Goal: Find specific page/section: Find specific page/section

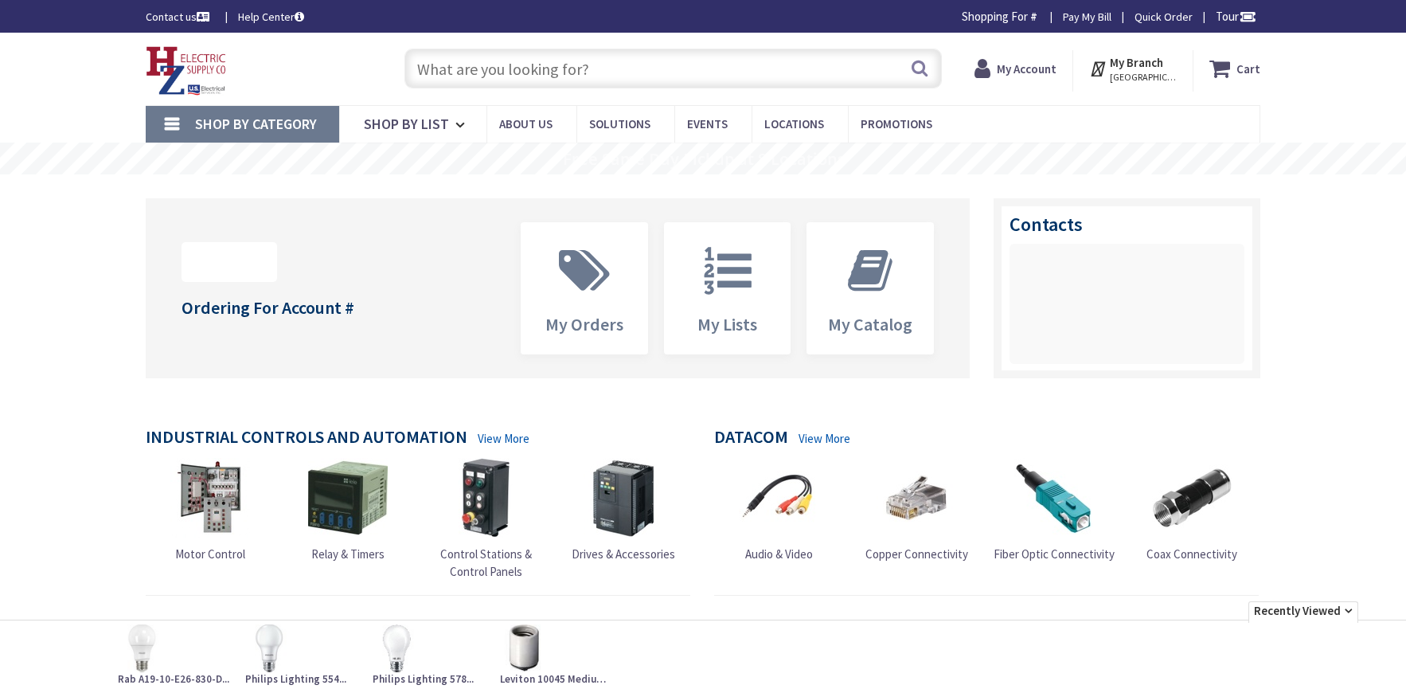
type input "7801P"
